Goal: Task Accomplishment & Management: Use online tool/utility

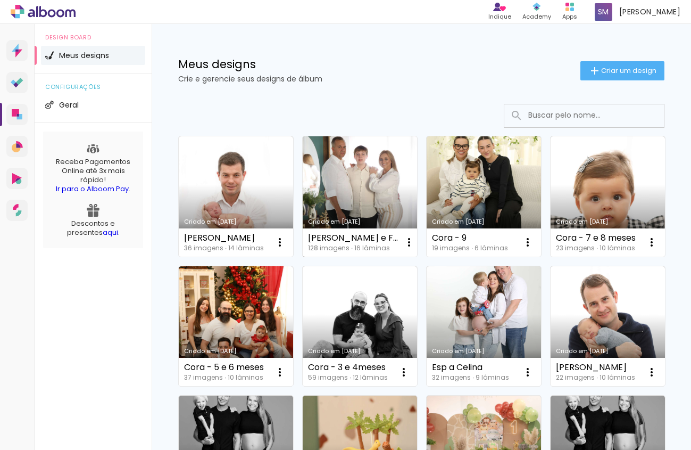
click at [377, 194] on link "Criado em [DATE]" at bounding box center [360, 196] width 114 height 120
